Goal: Information Seeking & Learning: Learn about a topic

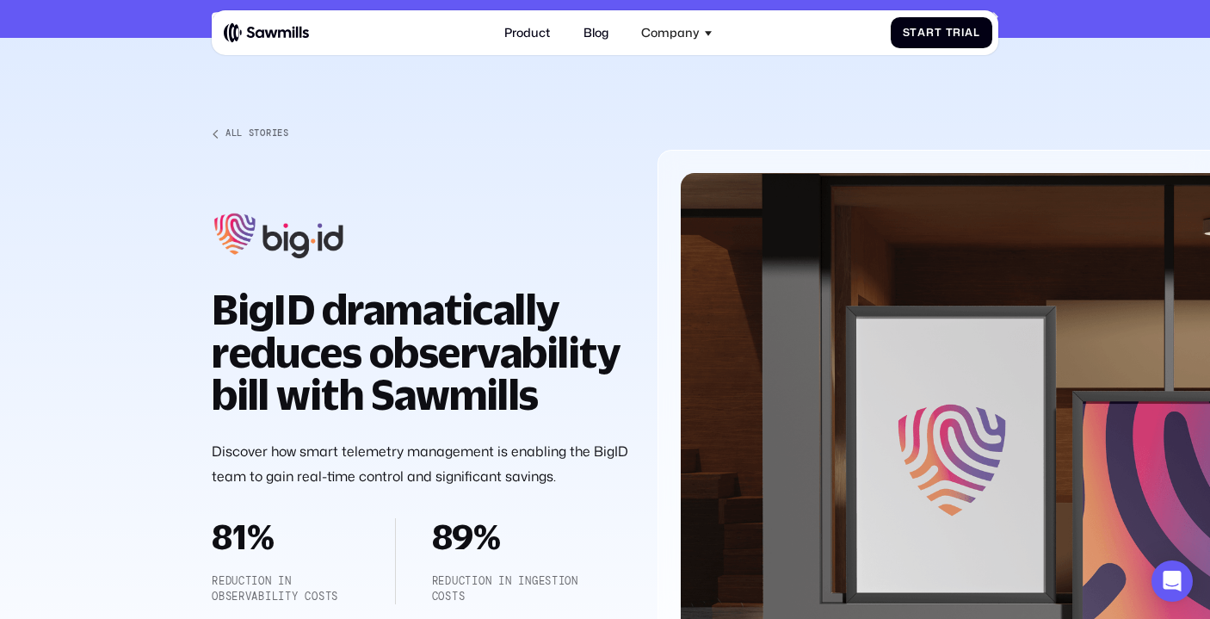
scroll to position [342, 0]
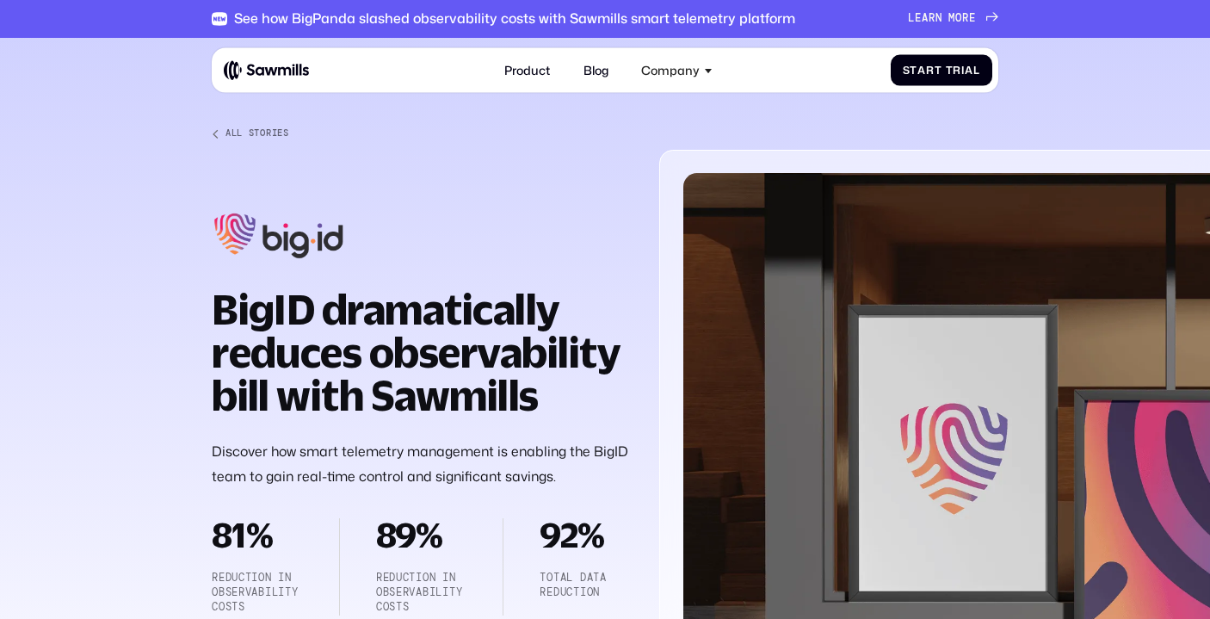
click at [169, 327] on div at bounding box center [605, 416] width 1210 height 756
click at [247, 344] on strong "BigID dramatically reduces observability bill with Sawmills" at bounding box center [416, 351] width 409 height 133
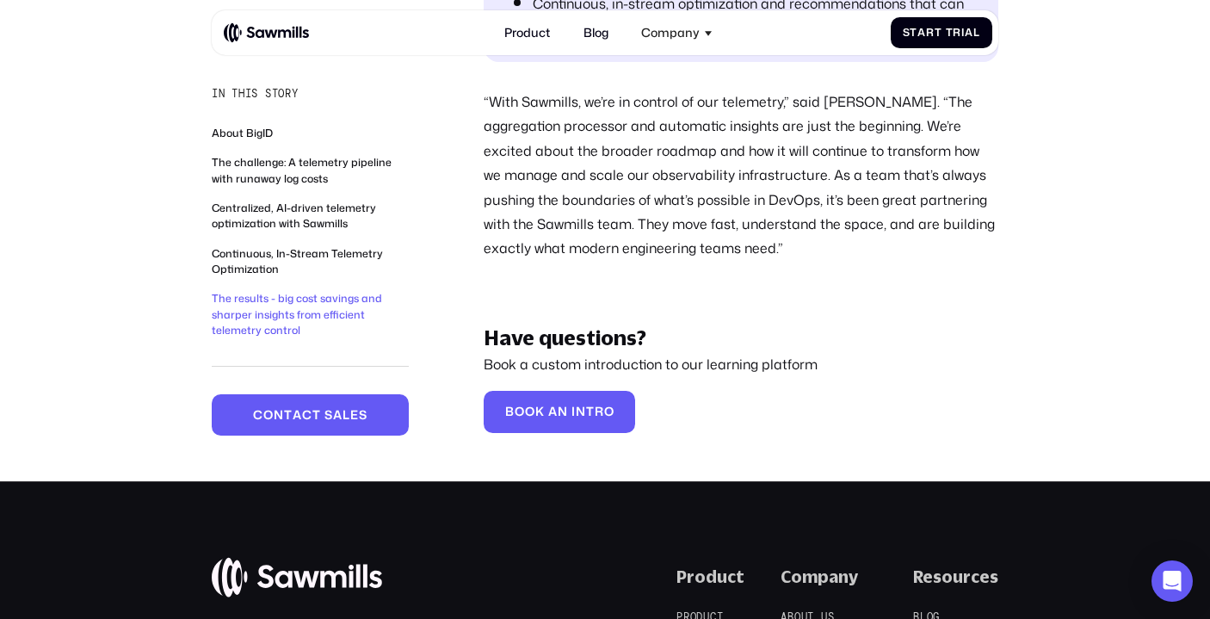
scroll to position [4385, 0]
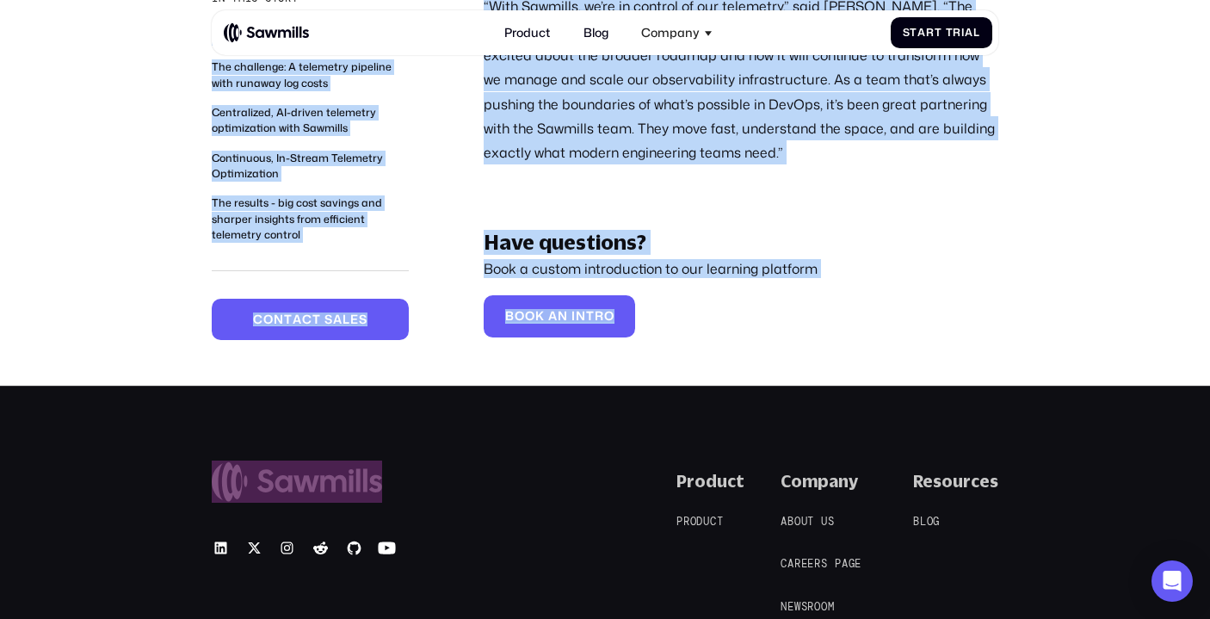
drag, startPoint x: 212, startPoint y: 297, endPoint x: 737, endPoint y: 312, distance: 525.0
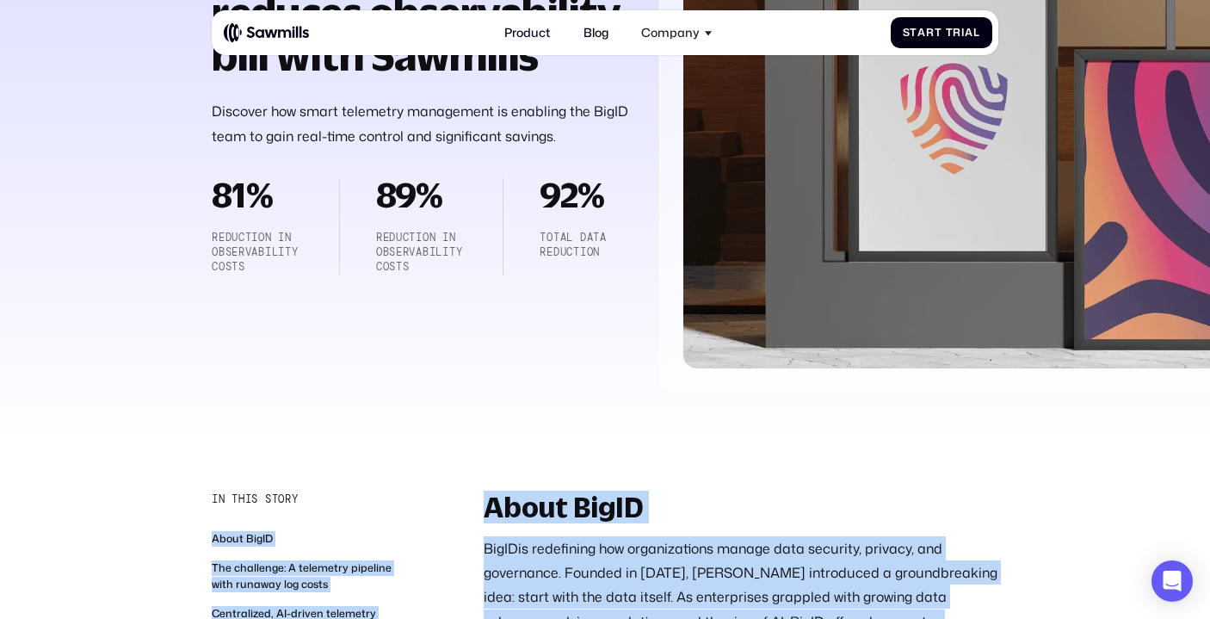
scroll to position [341, 0]
click at [489, 292] on div "All Stories BigID dramatically reduces observability bill with Sawmills Discove…" at bounding box center [605, 89] width 786 height 603
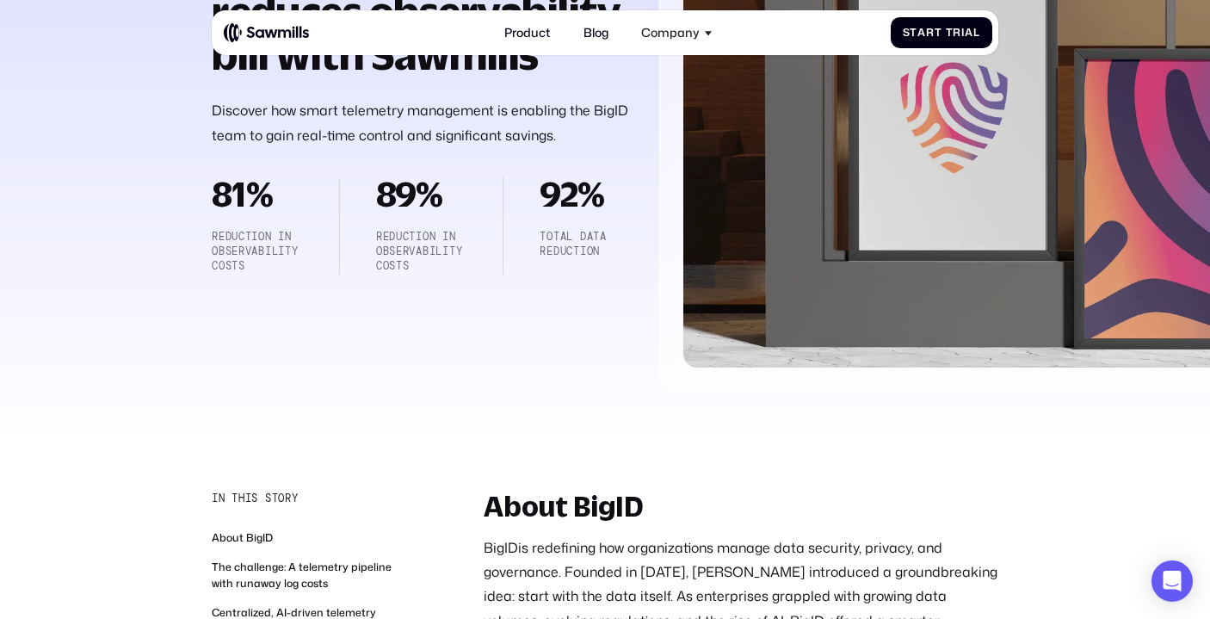
click at [413, 275] on div "All Stories BigID dramatically reduces observability bill with Sawmills Discove…" at bounding box center [605, 89] width 786 height 603
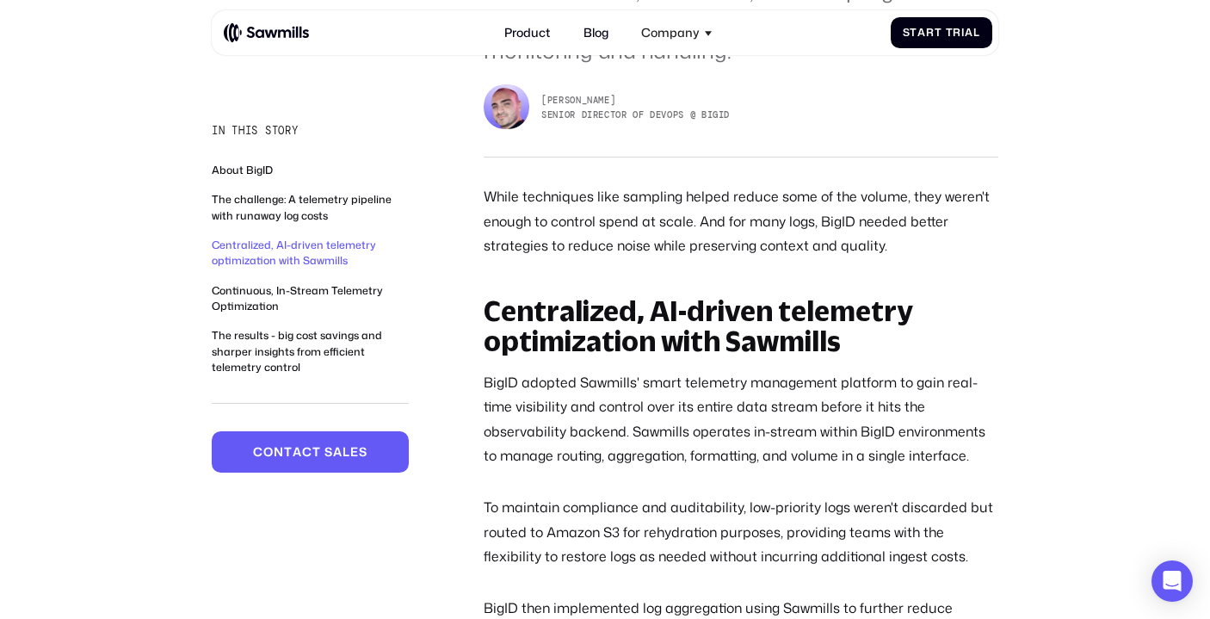
scroll to position [1493, 0]
click at [574, 216] on p "While techniques like sampling helped reduce some of the volume, they weren't e…" at bounding box center [740, 221] width 514 height 73
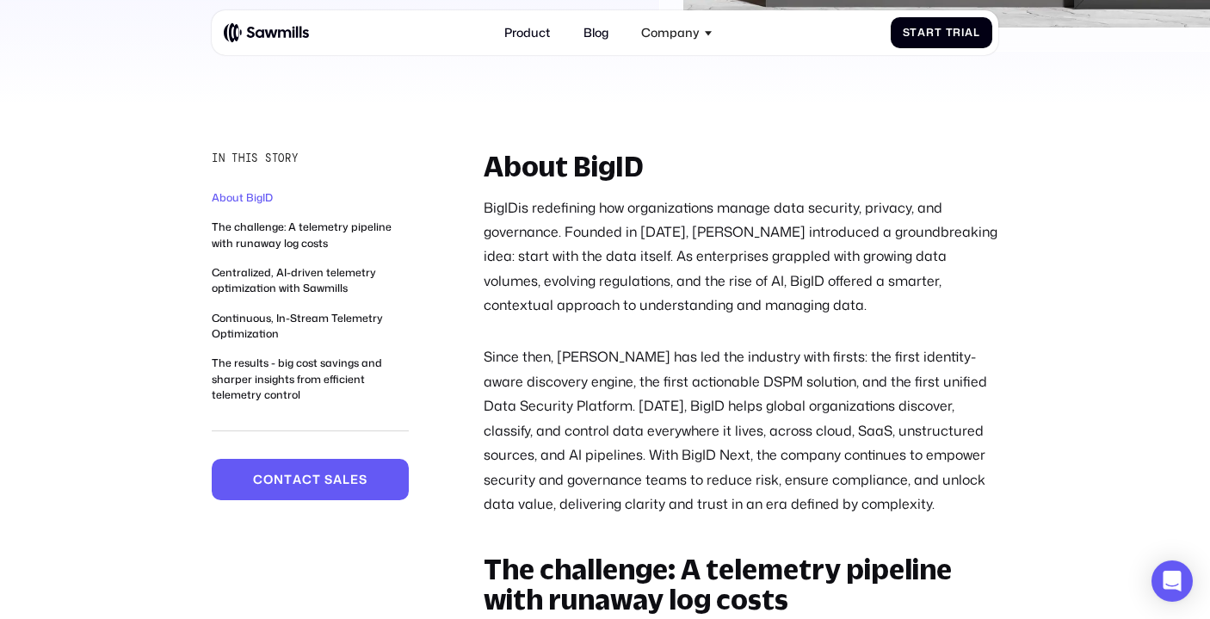
scroll to position [692, 0]
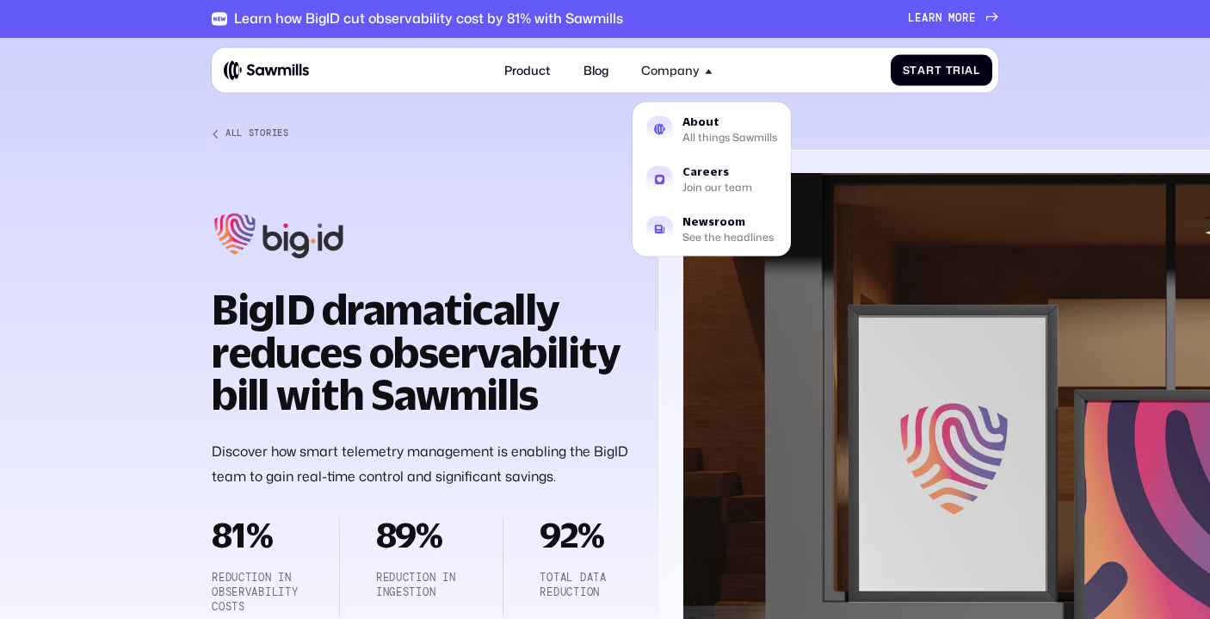
click at [951, 17] on div "L e a r n m o r e L e a r n m o r e" at bounding box center [941, 18] width 67 height 13
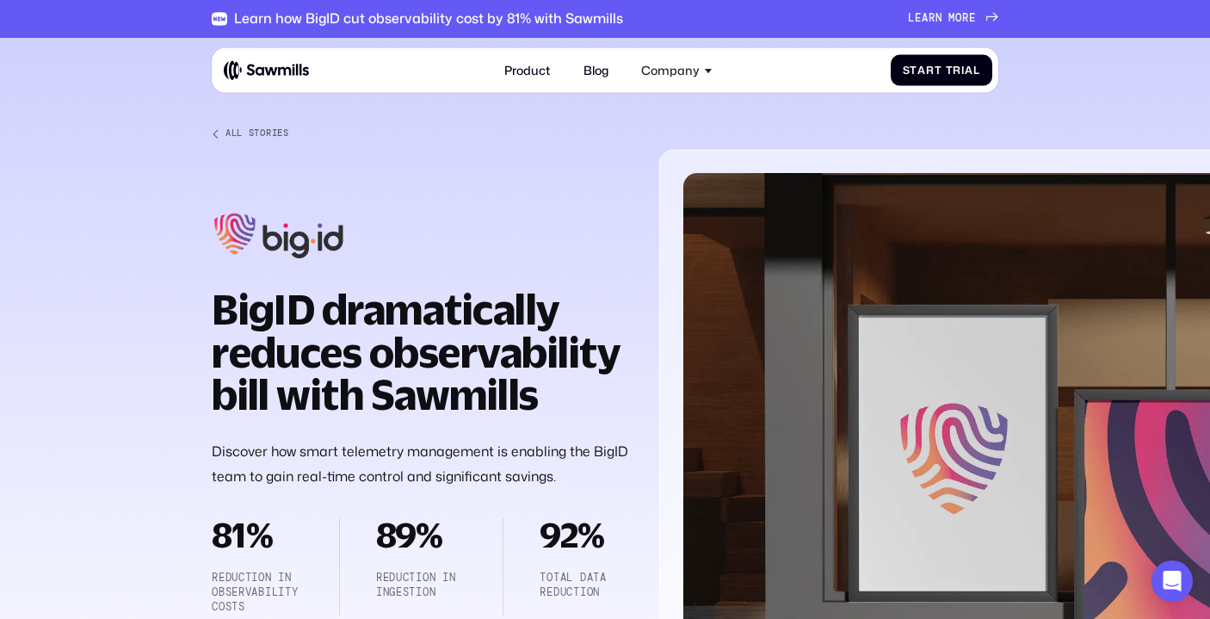
click at [282, 75] on img at bounding box center [266, 70] width 84 height 21
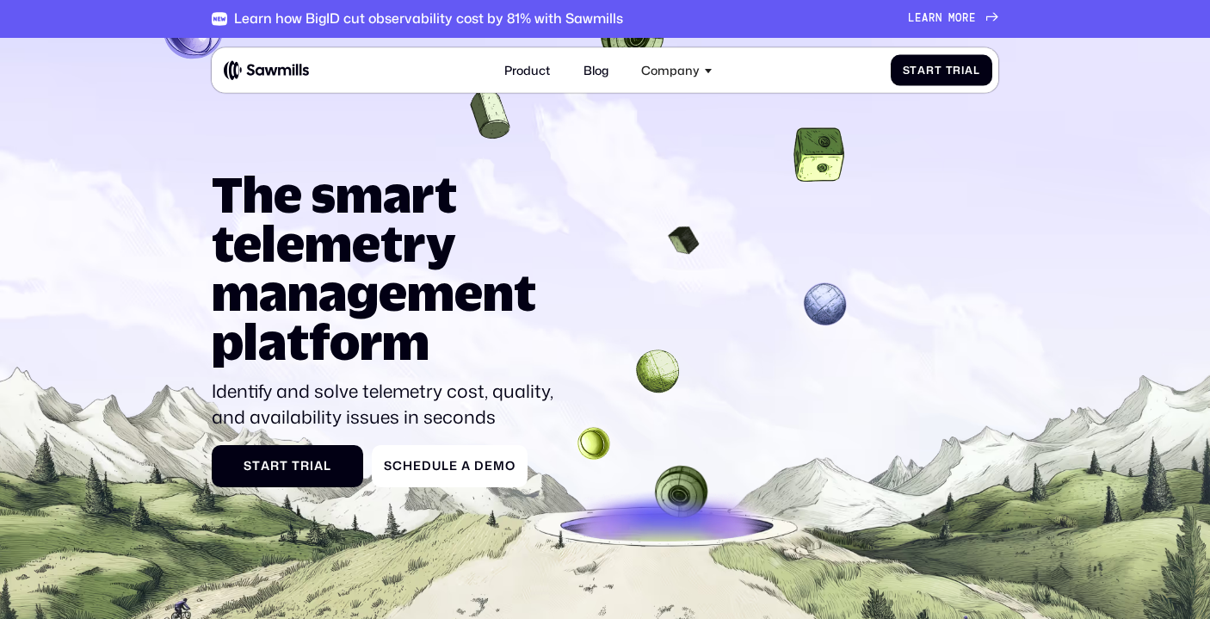
click at [979, 22] on link "L e a r n m o r e L e a r n m o r e" at bounding box center [953, 18] width 90 height 13
